Goal: Information Seeking & Learning: Learn about a topic

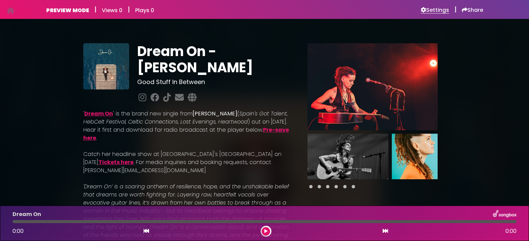
click at [442, 9] on h6 "Settings" at bounding box center [435, 10] width 28 height 7
click at [430, 10] on h6 "Settings" at bounding box center [435, 10] width 28 height 7
click at [433, 12] on h6 "Settings" at bounding box center [435, 10] width 28 height 7
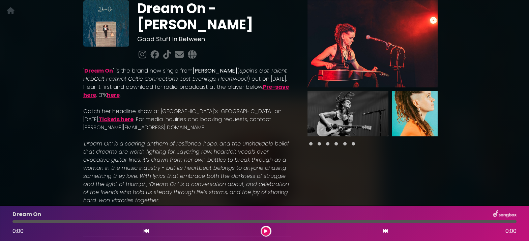
scroll to position [43, 0]
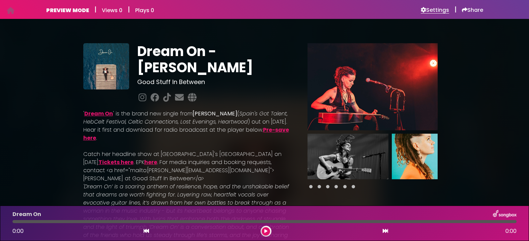
click at [432, 11] on h6 "Settings" at bounding box center [435, 10] width 28 height 7
click at [438, 12] on h6 "Settings" at bounding box center [435, 10] width 28 height 7
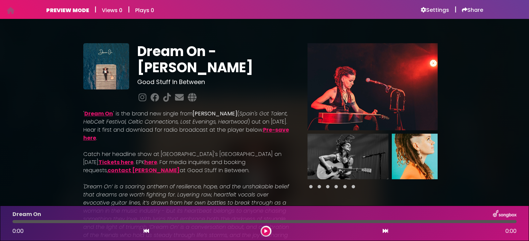
click at [180, 166] on link "contact Shaun Milne" at bounding box center [144, 170] width 72 height 8
click at [428, 9] on h6 "Settings" at bounding box center [435, 10] width 28 height 7
click at [133, 158] on link "Tickets here" at bounding box center [115, 162] width 35 height 8
click at [144, 163] on link "here" at bounding box center [150, 162] width 13 height 8
click at [435, 12] on h6 "Settings" at bounding box center [435, 10] width 28 height 7
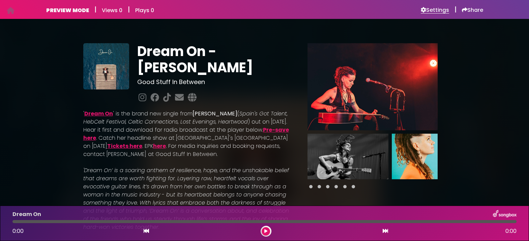
click at [434, 8] on h6 "Settings" at bounding box center [435, 10] width 28 height 7
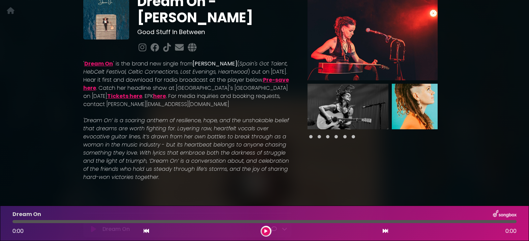
scroll to position [51, 0]
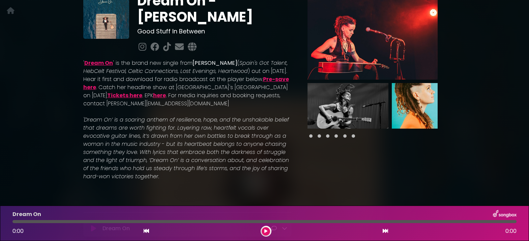
click at [320, 136] on span at bounding box center [319, 135] width 3 height 3
click at [327, 136] on span at bounding box center [327, 135] width 3 height 3
click at [334, 136] on span at bounding box center [335, 135] width 3 height 3
click at [343, 135] on span at bounding box center [344, 135] width 3 height 3
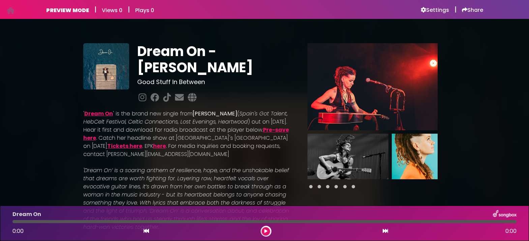
click at [351, 83] on img at bounding box center [372, 86] width 130 height 87
click at [432, 8] on h6 "Settings" at bounding box center [435, 10] width 28 height 7
click at [371, 111] on img at bounding box center [372, 86] width 130 height 87
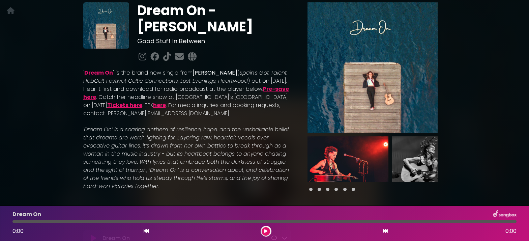
scroll to position [25, 0]
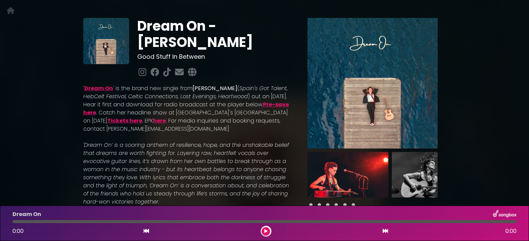
click at [421, 107] on img at bounding box center [372, 83] width 130 height 130
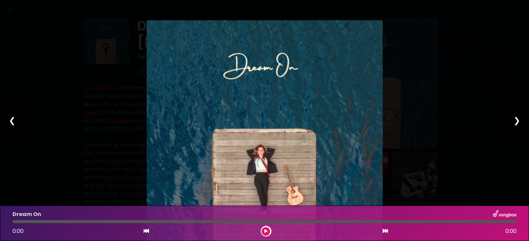
click at [14, 124] on div "❮" at bounding box center [12, 120] width 18 height 23
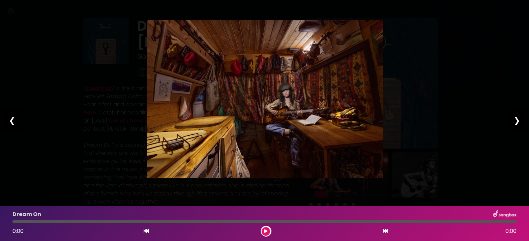
click at [14, 124] on div "❮" at bounding box center [12, 120] width 18 height 23
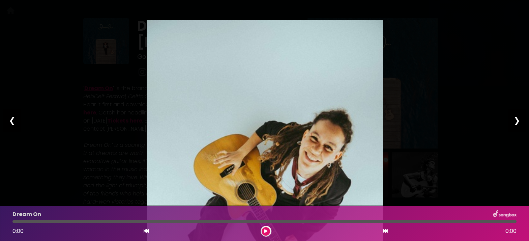
click at [14, 124] on div "❮" at bounding box center [12, 120] width 18 height 23
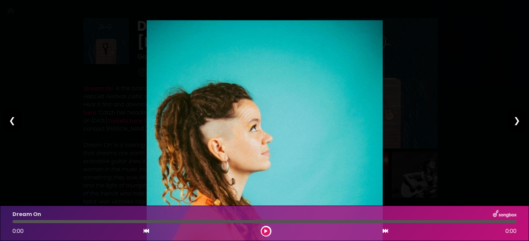
click at [14, 124] on div "❮" at bounding box center [12, 120] width 18 height 23
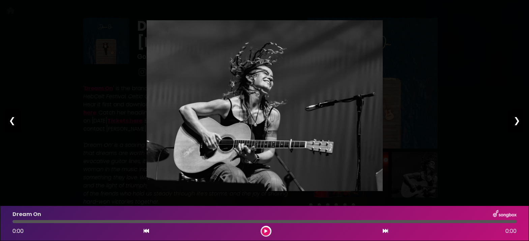
click at [14, 124] on div "❮" at bounding box center [12, 120] width 18 height 23
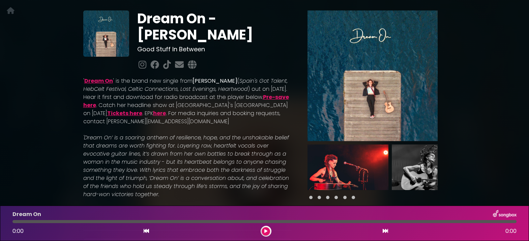
scroll to position [34, 0]
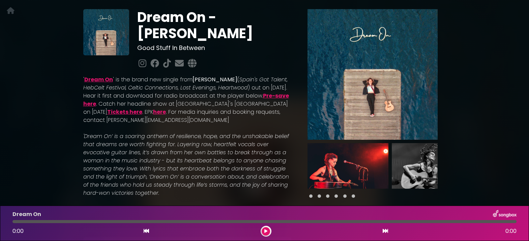
click at [413, 109] on img at bounding box center [372, 74] width 130 height 130
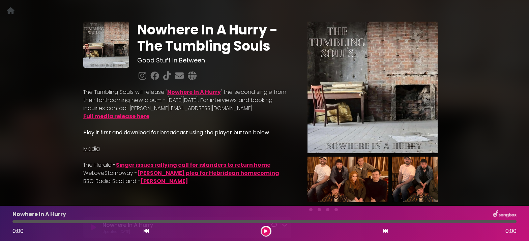
scroll to position [21, 0]
